Goal: Information Seeking & Learning: Understand process/instructions

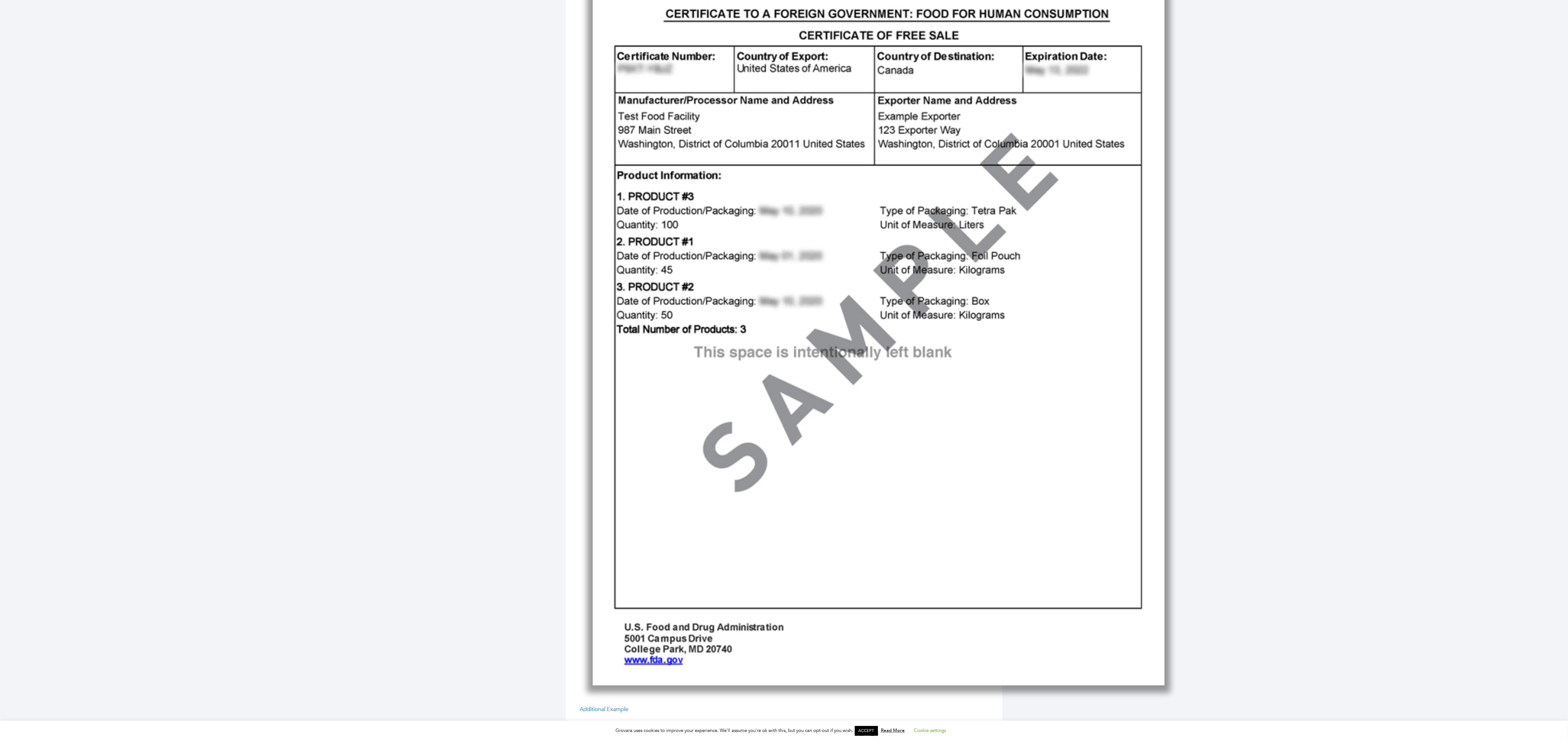
scroll to position [338, 0]
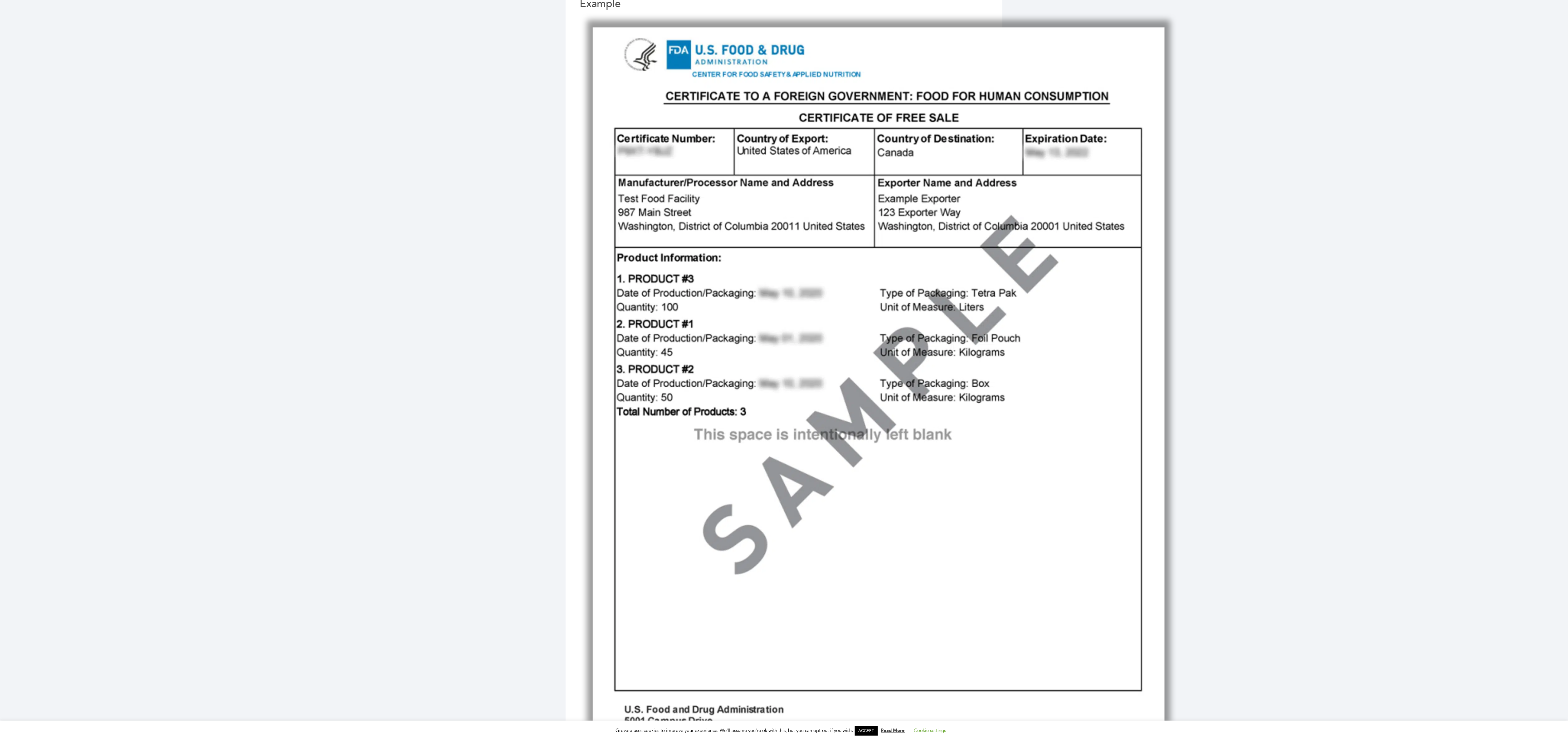
drag, startPoint x: 384, startPoint y: 1, endPoint x: 553, endPoint y: 298, distance: 341.7
click at [392, 180] on div "View Categories Home Help Center I'm a Brand Account & Document Management Cert…" at bounding box center [784, 282] width 1568 height 1191
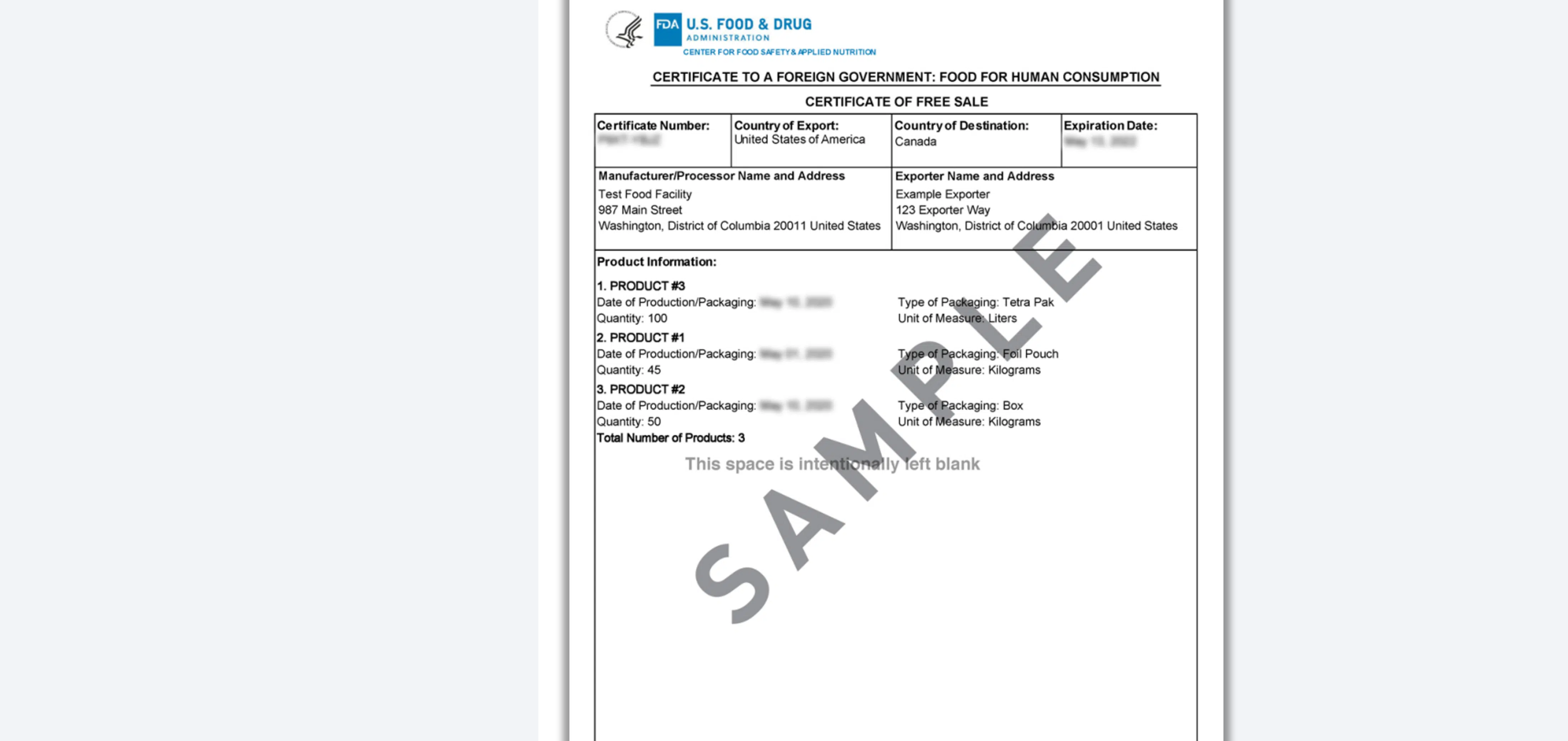
scroll to position [0, 0]
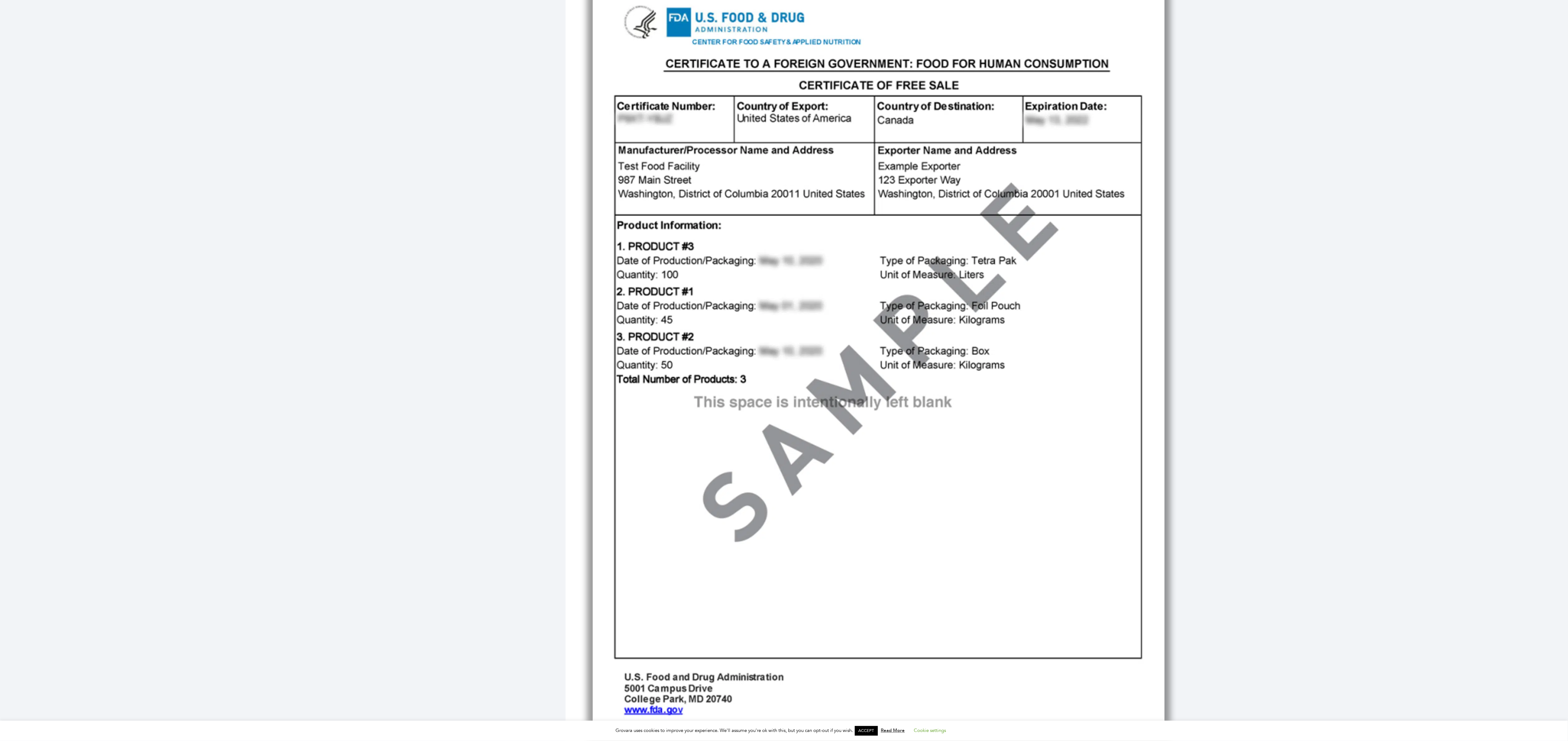
scroll to position [664, 0]
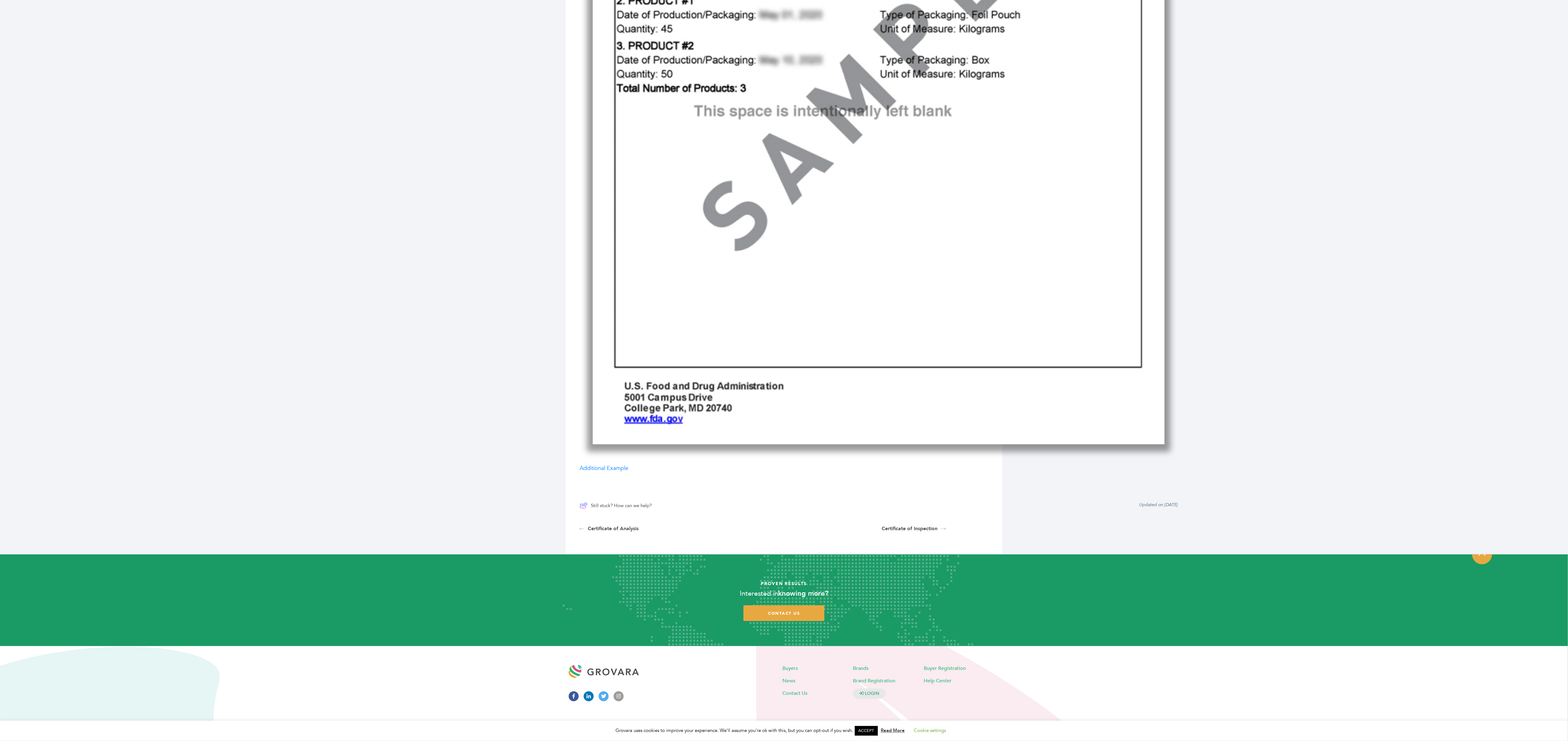
click at [1012, 240] on img at bounding box center [878, 74] width 598 height 770
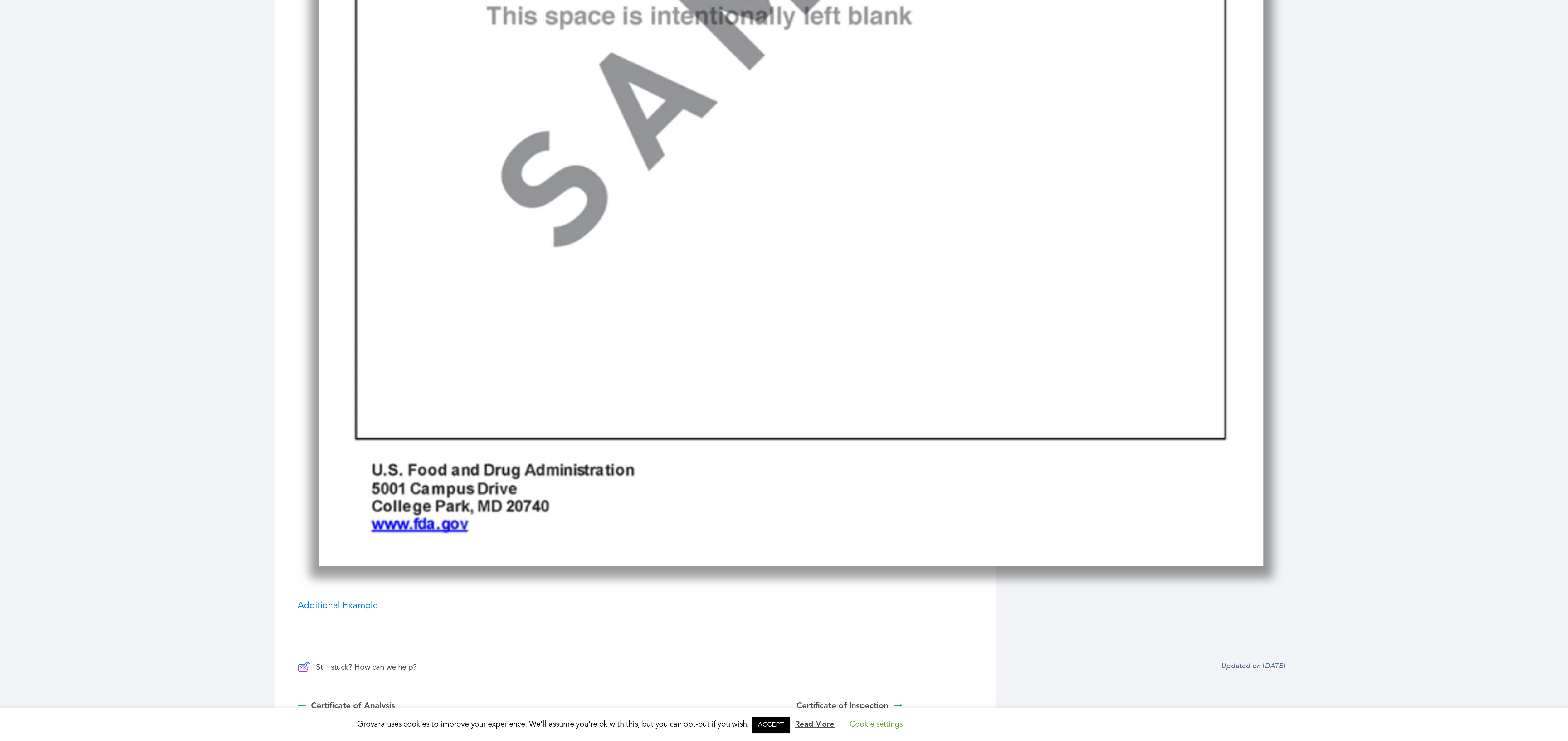
scroll to position [664, 0]
